Goal: Find contact information: Find contact information

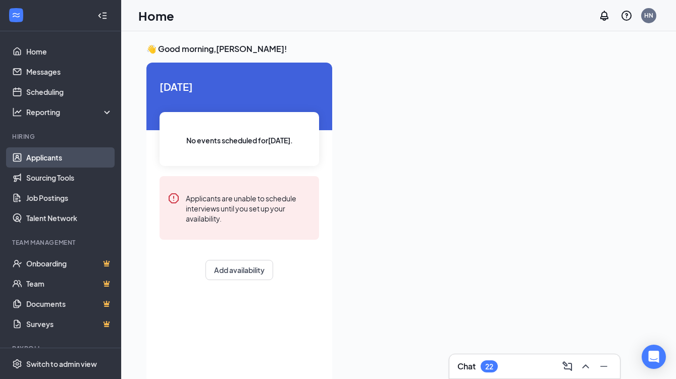
click at [26, 159] on link "Applicants" at bounding box center [69, 157] width 86 height 20
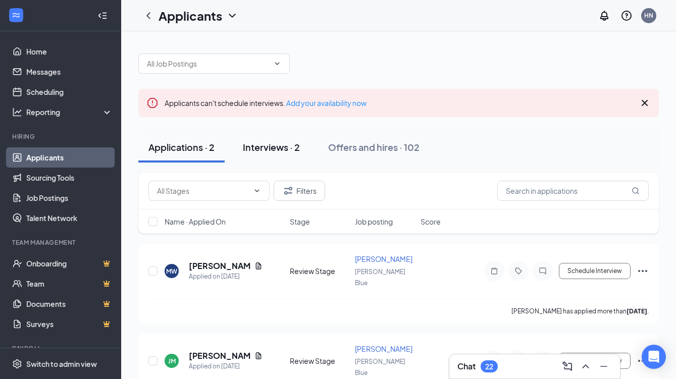
click at [263, 147] on div "Interviews · 2" at bounding box center [271, 147] width 57 height 13
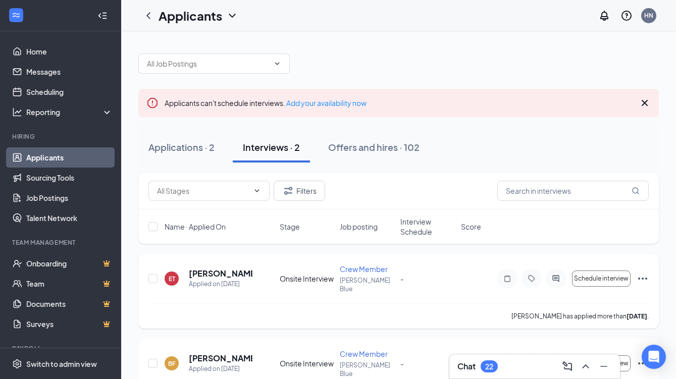
click at [641, 277] on icon "Ellipses" at bounding box center [642, 278] width 9 height 2
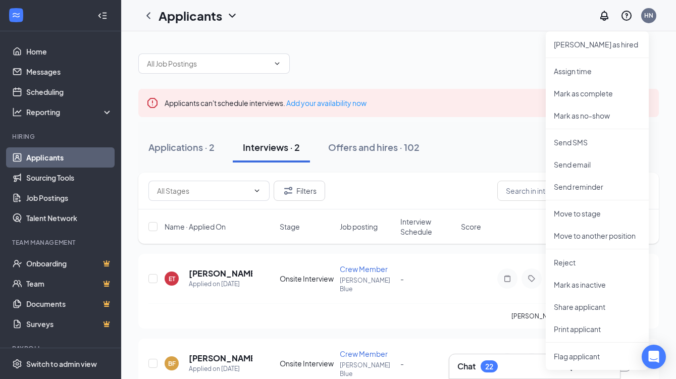
click at [477, 148] on div "Applications · 2 Interviews · 2 Offers and hires · 102" at bounding box center [398, 147] width 520 height 30
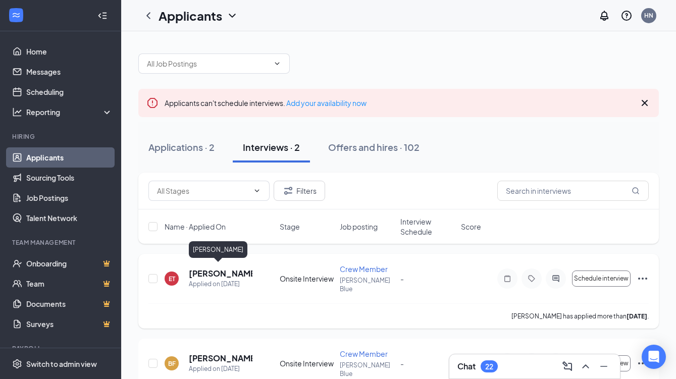
click at [208, 268] on h5 "[PERSON_NAME]" at bounding box center [221, 273] width 64 height 11
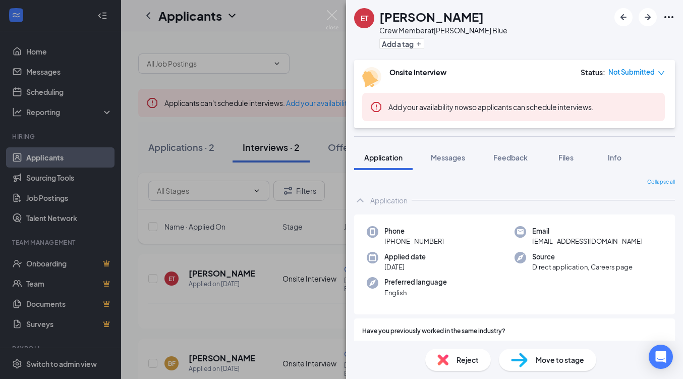
drag, startPoint x: 495, startPoint y: 17, endPoint x: 378, endPoint y: 10, distance: 117.3
click at [378, 10] on div "ET [PERSON_NAME] Crew Member at [PERSON_NAME] Blue Add a tag" at bounding box center [514, 30] width 337 height 60
copy h1 "[PERSON_NAME]"
drag, startPoint x: 444, startPoint y: 241, endPoint x: 393, endPoint y: 244, distance: 51.5
click at [393, 244] on div "Phone [PHONE_NUMBER]" at bounding box center [441, 236] width 148 height 21
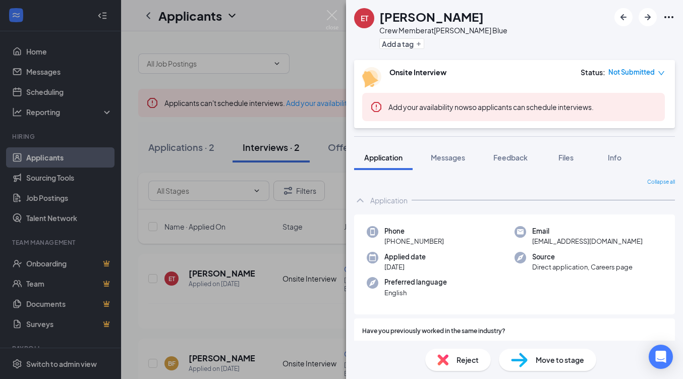
copy span "[PHONE_NUMBER]"
drag, startPoint x: 625, startPoint y: 241, endPoint x: 524, endPoint y: 243, distance: 101.4
click at [524, 243] on div "Email [EMAIL_ADDRESS][DOMAIN_NAME]" at bounding box center [589, 236] width 148 height 21
copy span "[EMAIL_ADDRESS][DOMAIN_NAME]"
drag, startPoint x: 434, startPoint y: 240, endPoint x: 394, endPoint y: 245, distance: 41.2
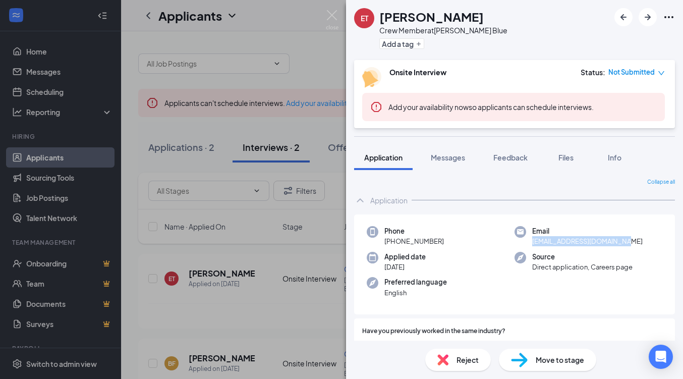
click at [394, 245] on div "Phone [PHONE_NUMBER]" at bounding box center [441, 236] width 148 height 21
copy span "[PHONE_NUMBER]"
drag, startPoint x: 494, startPoint y: 17, endPoint x: 412, endPoint y: 18, distance: 82.2
click at [412, 18] on div "ET [PERSON_NAME] Crew Member at [PERSON_NAME] Blue Add a tag" at bounding box center [514, 30] width 337 height 60
copy h1 "Thundercloud"
